Goal: Task Accomplishment & Management: Complete application form

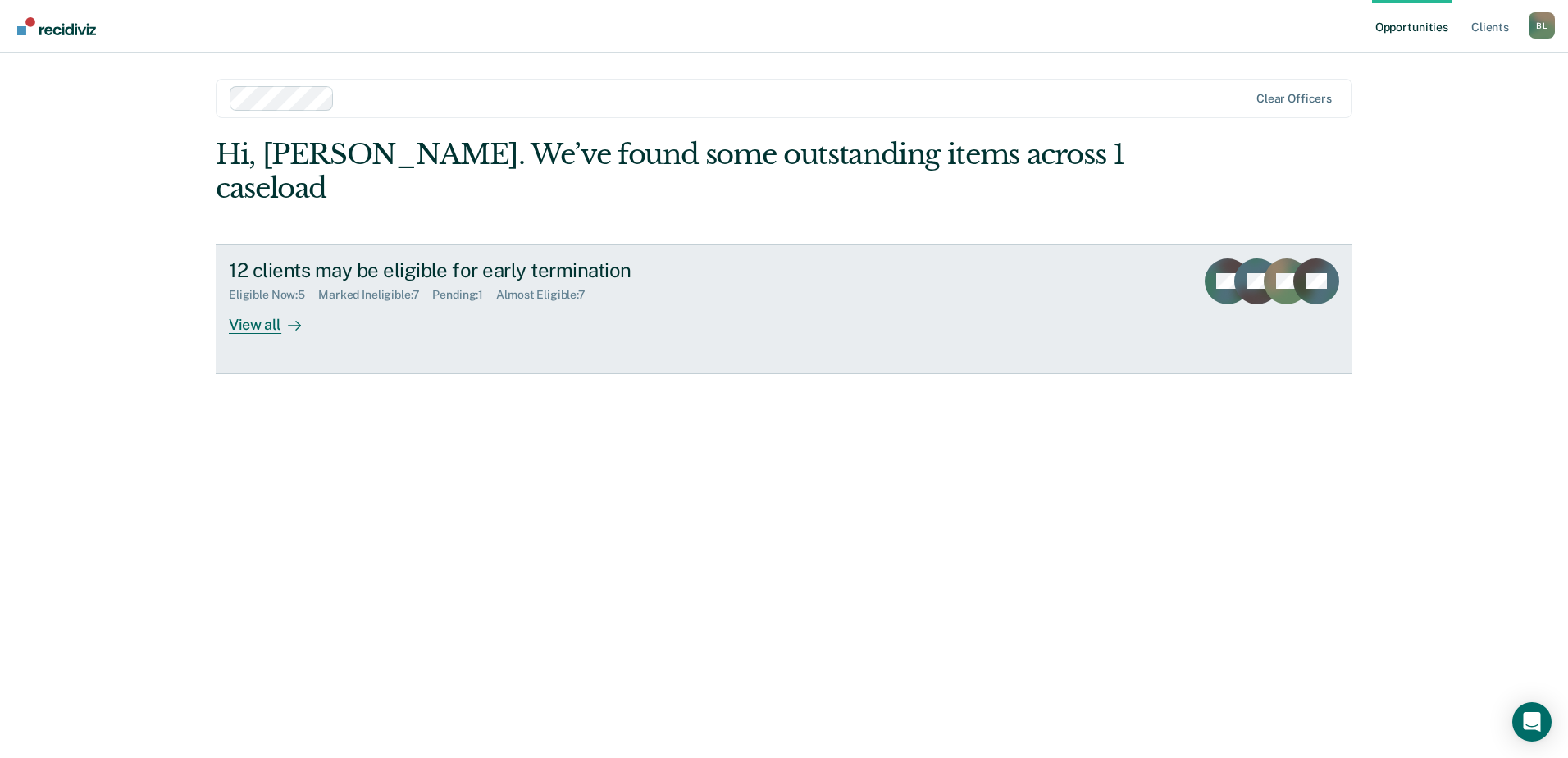
click at [266, 302] on div "View all" at bounding box center [274, 318] width 92 height 32
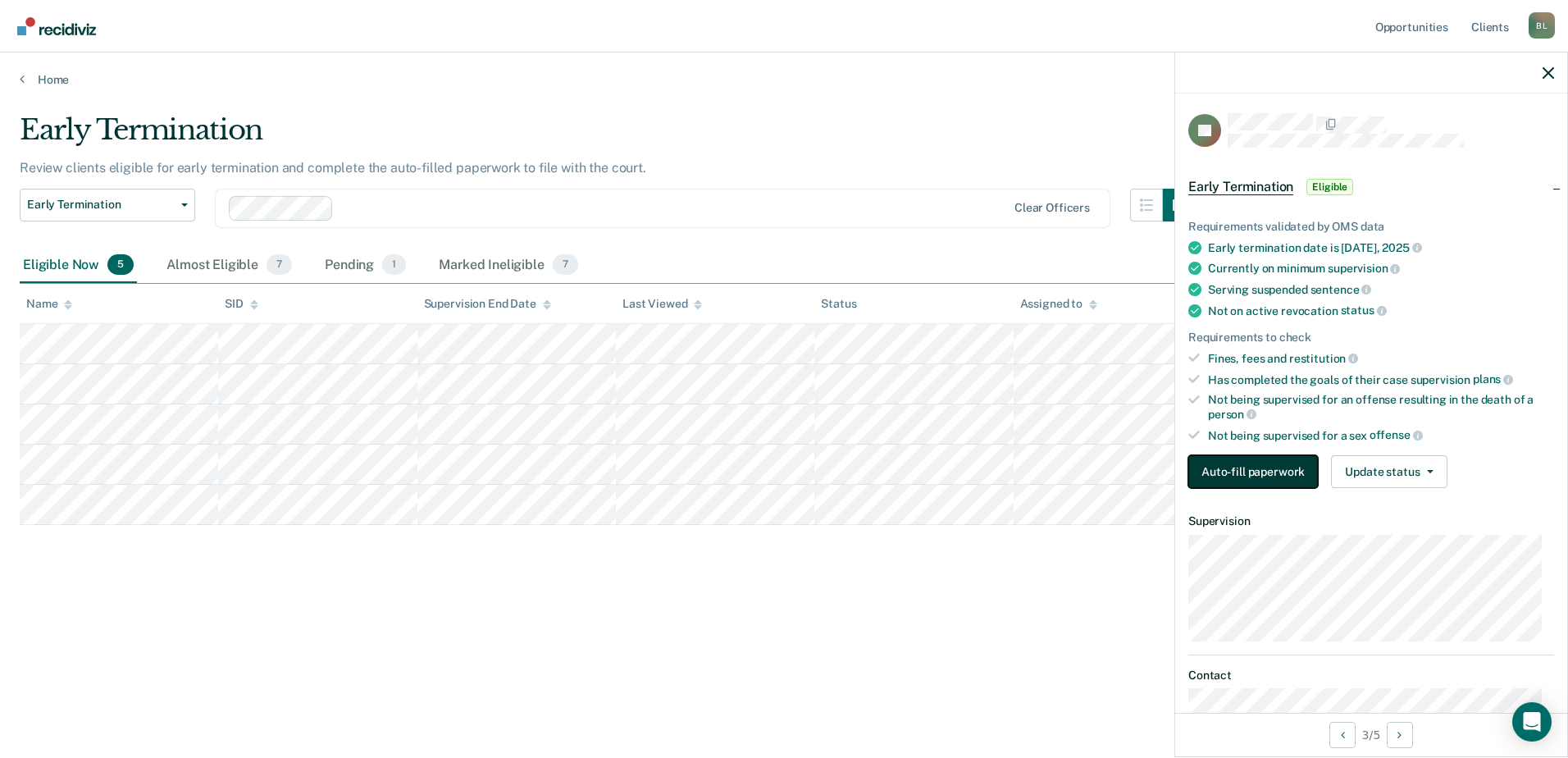
click at [1290, 483] on button "Auto-fill paperwork" at bounding box center [1253, 472] width 130 height 32
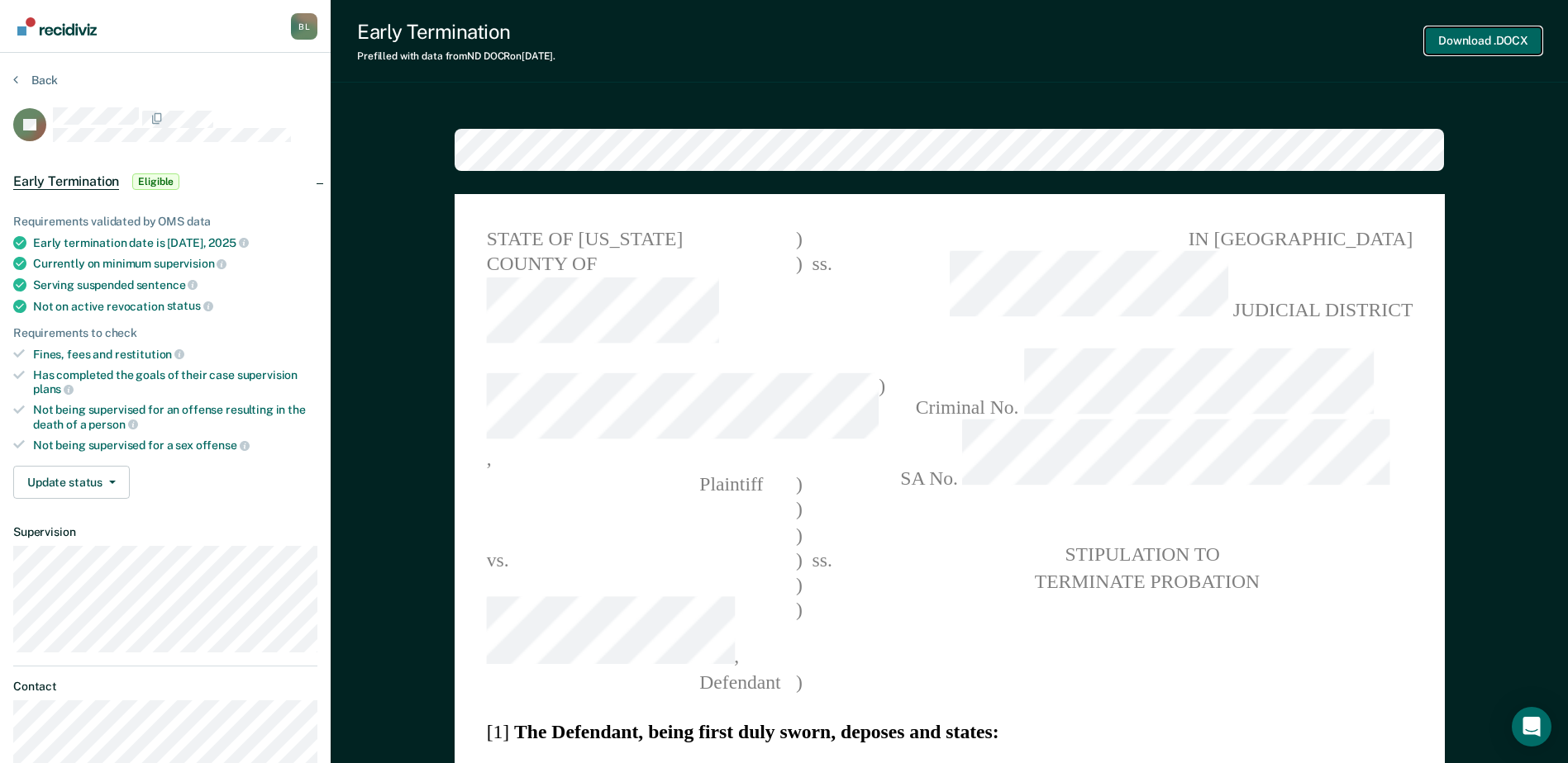
click at [1471, 41] on button "Download .DOCX" at bounding box center [1483, 40] width 117 height 27
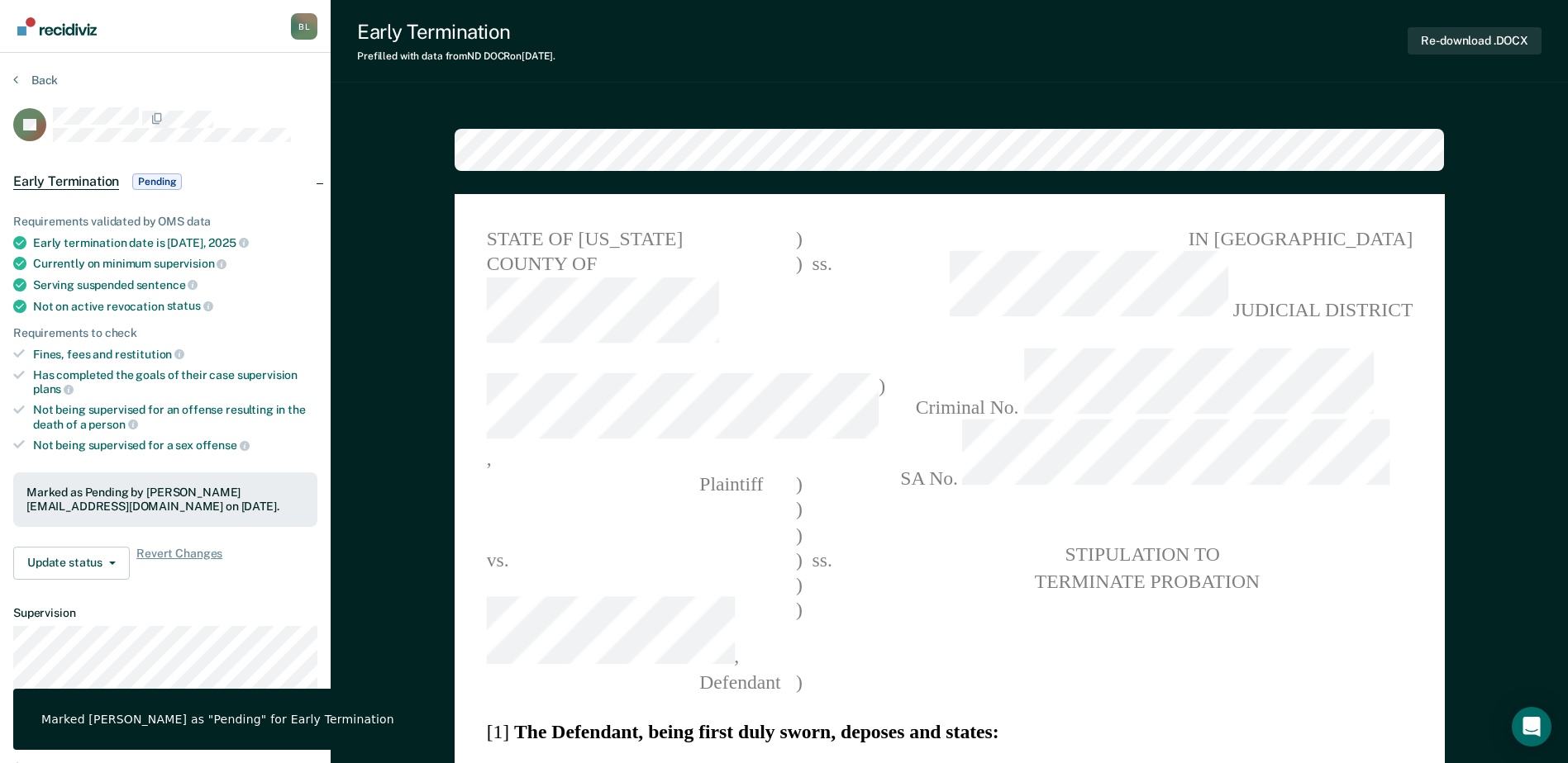
type textarea "x"
